Goal: Transaction & Acquisition: Register for event/course

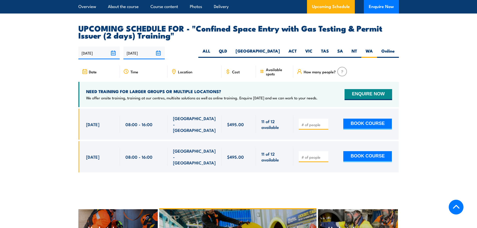
scroll to position [890, 0]
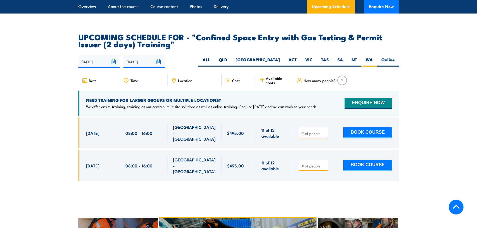
click at [317, 131] on input "number" at bounding box center [314, 133] width 25 height 5
click at [47, 113] on section "UPCOMING SCHEDULE FOR - "Confined Space Entry with Gas Testing & Permit Issuer …" at bounding box center [238, 110] width 477 height 155
click at [313, 128] on div at bounding box center [314, 133] width 30 height 11
click at [313, 131] on input "number" at bounding box center [314, 133] width 25 height 5
type input "2"
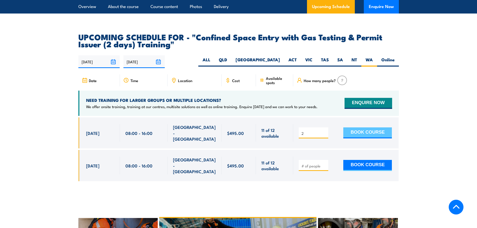
click at [368, 128] on button "BOOK COURSE" at bounding box center [368, 133] width 49 height 11
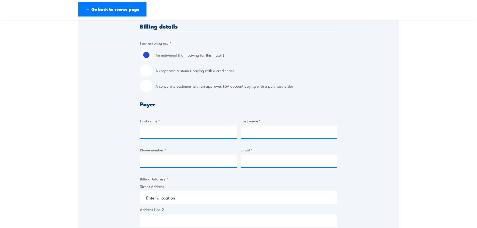
scroll to position [125, 0]
